Goal: Find specific page/section: Find specific page/section

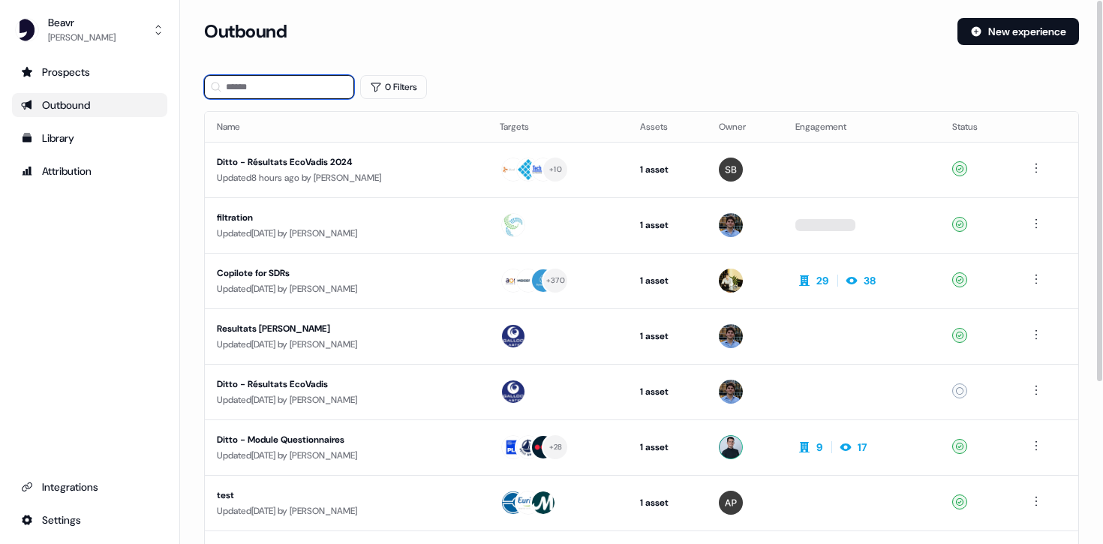
click at [276, 96] on input at bounding box center [279, 87] width 150 height 24
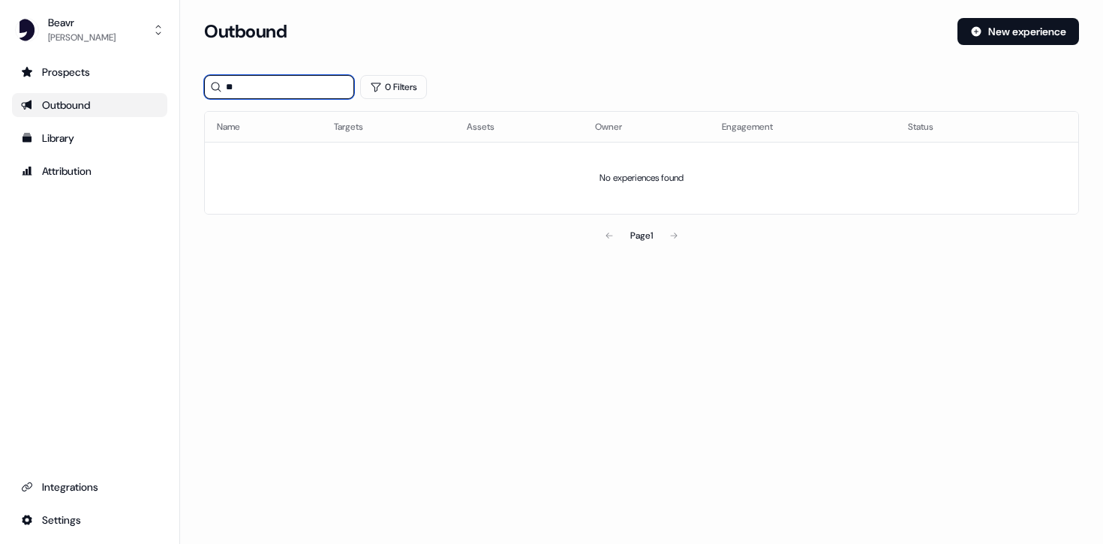
type input "*"
